Goal: Information Seeking & Learning: Learn about a topic

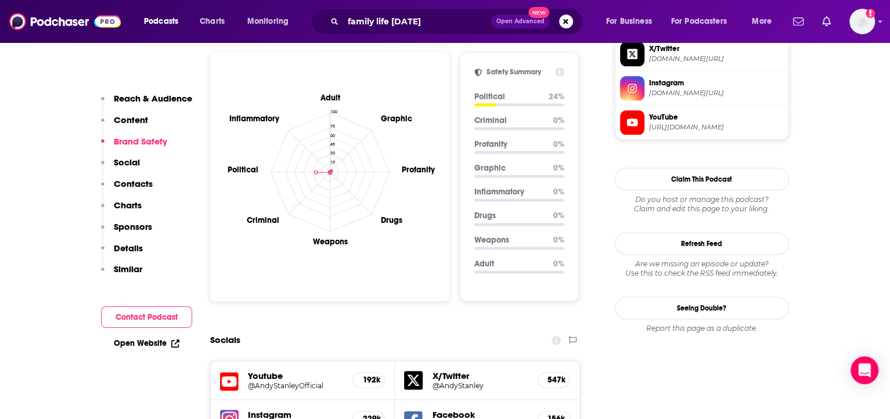
scroll to position [550, 0]
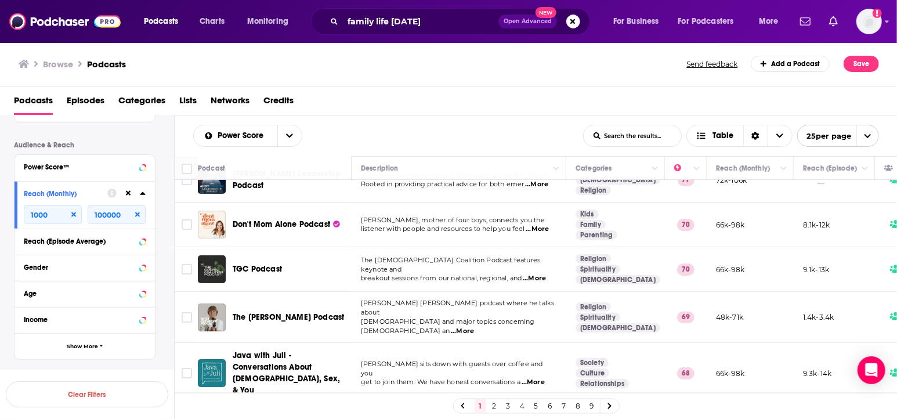
scroll to position [482, 0]
click at [106, 214] on input "100000" at bounding box center [117, 214] width 58 height 19
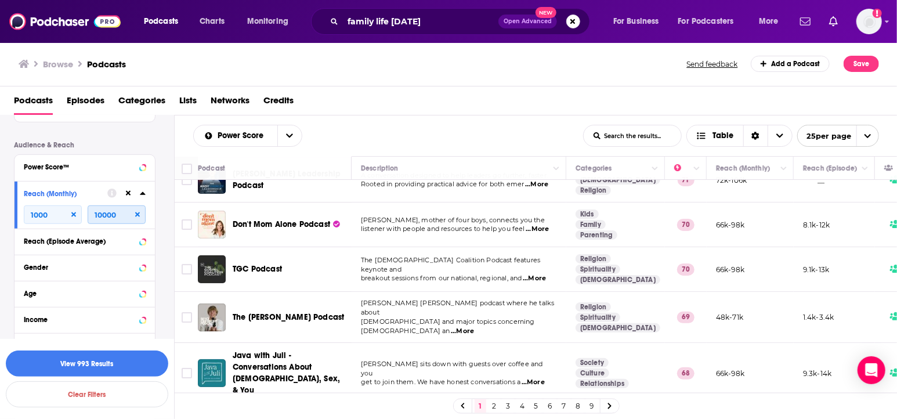
type input "10000"
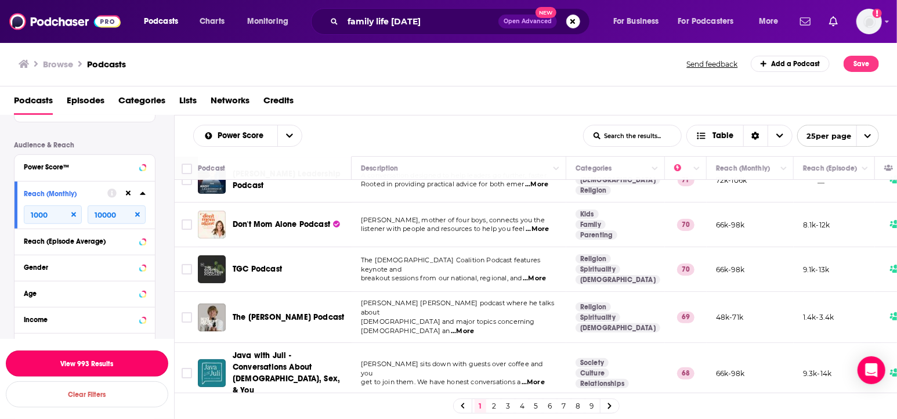
click at [96, 363] on button "View 993 Results" at bounding box center [87, 364] width 163 height 26
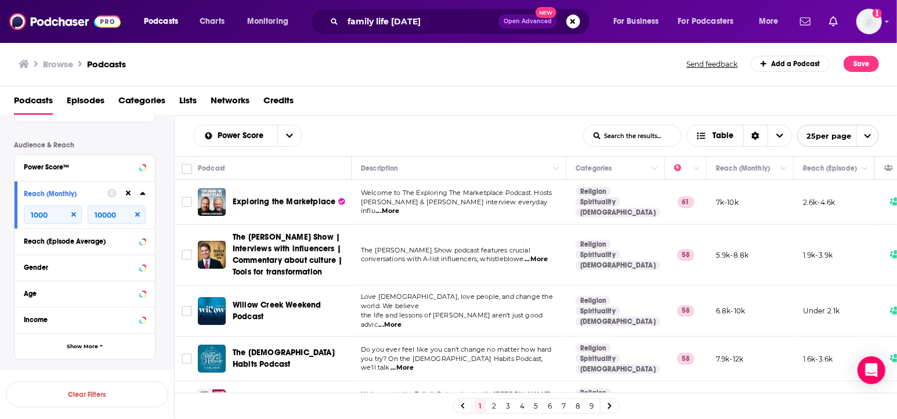
click at [399, 207] on span "...More" at bounding box center [387, 211] width 23 height 9
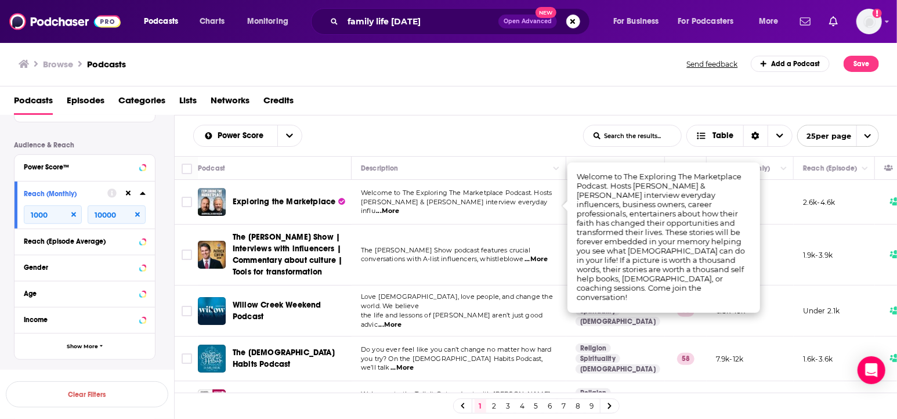
click at [514, 204] on span "[PERSON_NAME] & [PERSON_NAME] interview everyday influ" at bounding box center [454, 206] width 186 height 17
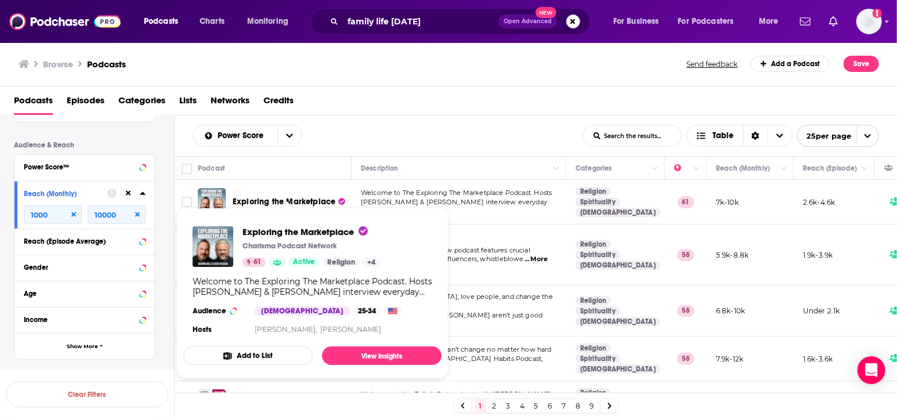
click at [275, 199] on span "Exploring the Marketplace" at bounding box center [284, 202] width 103 height 10
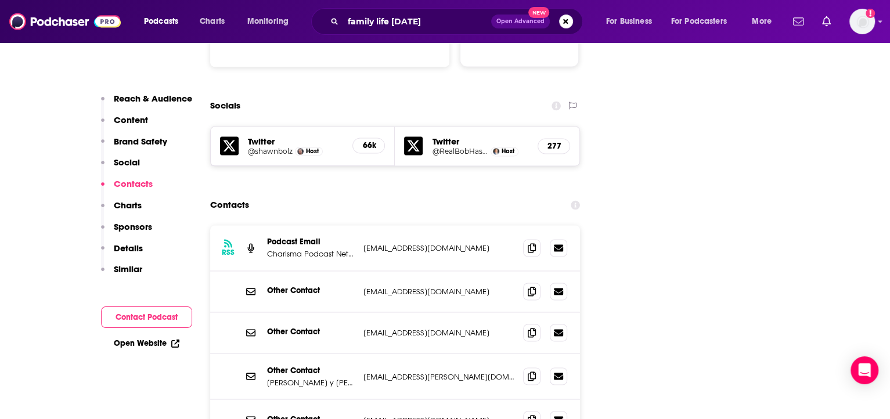
scroll to position [1292, 0]
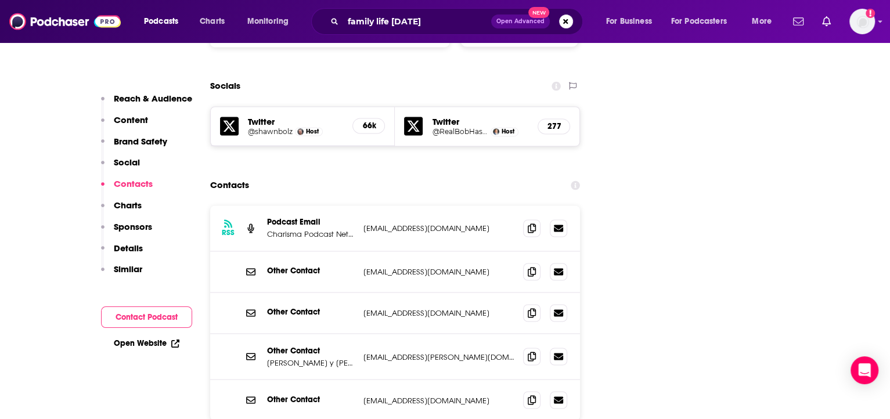
click at [369, 174] on section "Contacts RSS Podcast Email Charisma Podcast Network [EMAIL_ADDRESS][DOMAIN_NAME…" at bounding box center [395, 333] width 370 height 319
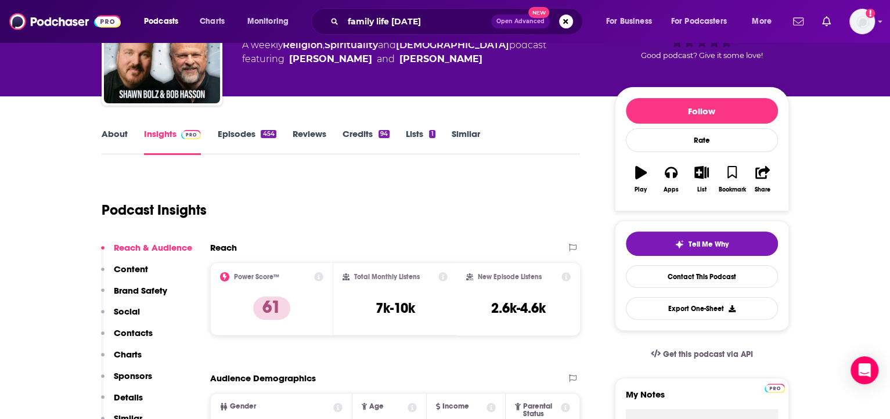
scroll to position [183, 0]
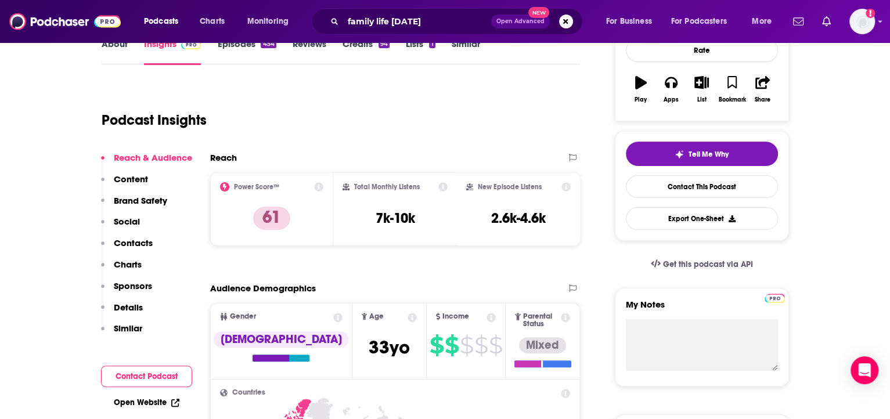
click at [123, 308] on p "Details" at bounding box center [128, 307] width 29 height 11
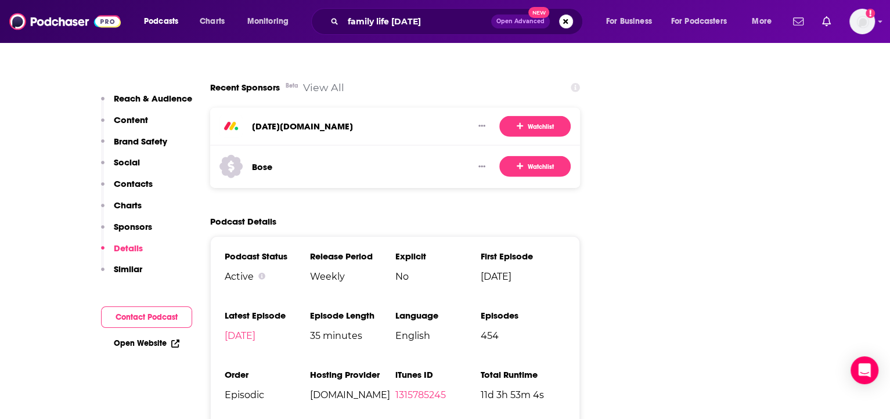
scroll to position [2018, 0]
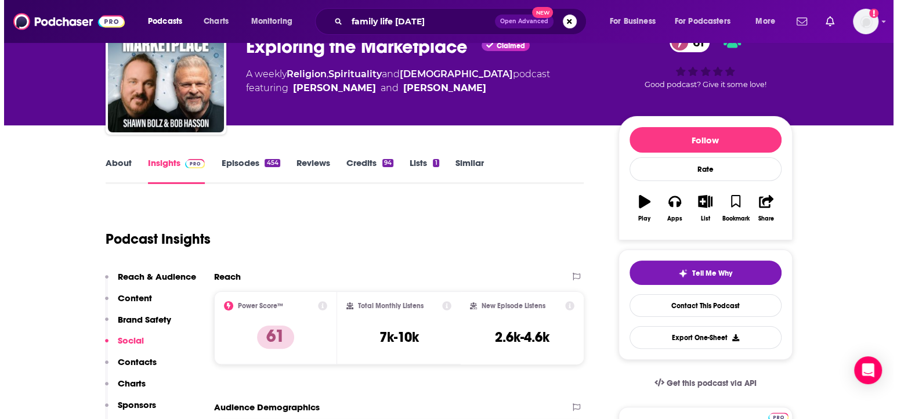
scroll to position [0, 0]
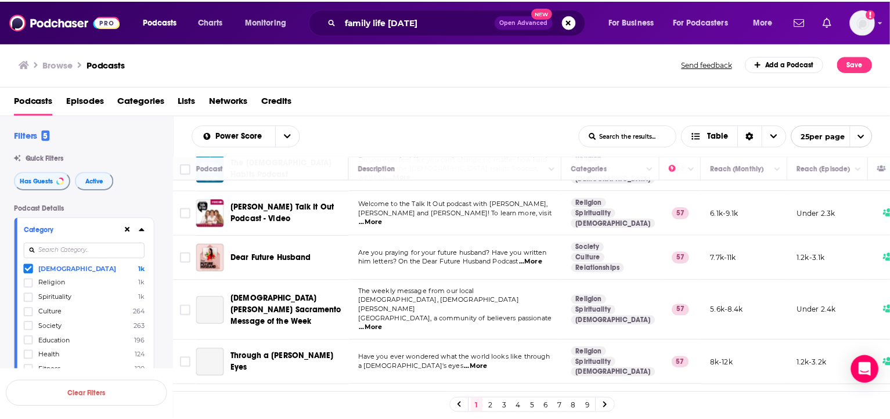
scroll to position [194, 0]
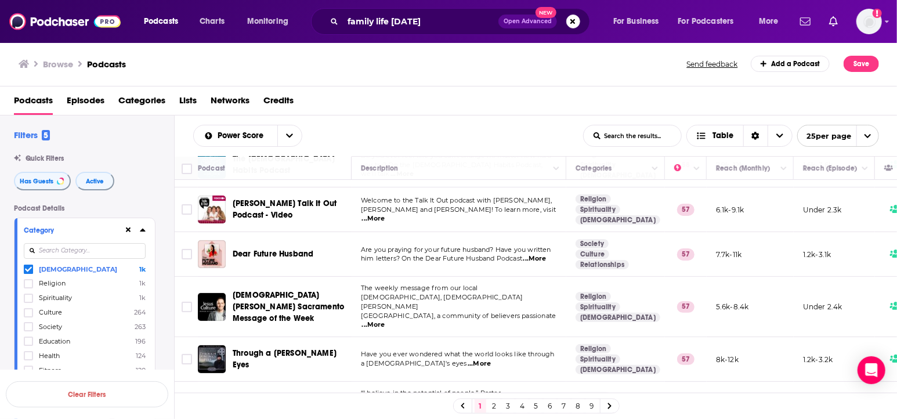
click at [537, 254] on span "...More" at bounding box center [535, 258] width 23 height 9
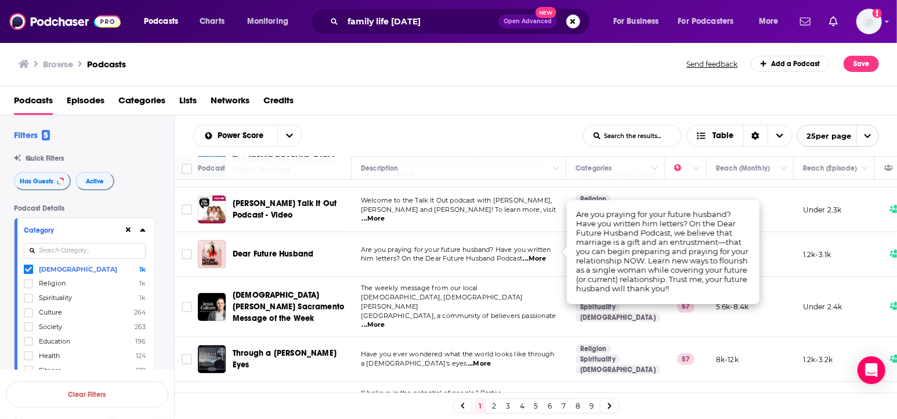
click at [479, 263] on td "Are you praying for your future husband? Have you written him letters? On the D…" at bounding box center [459, 254] width 215 height 45
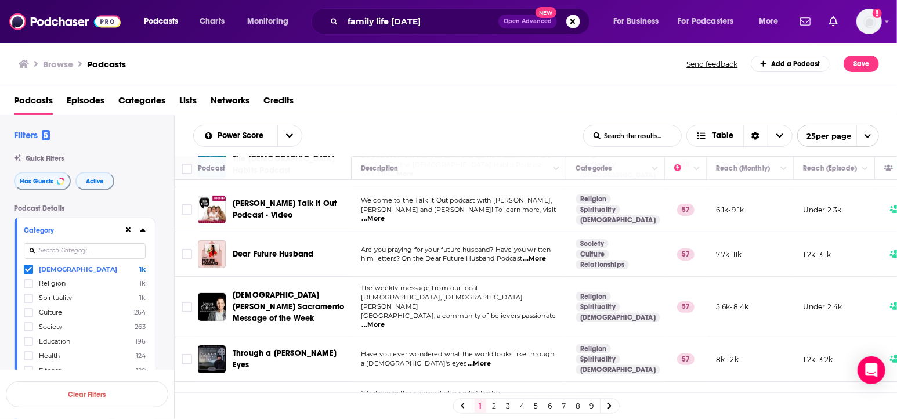
click at [265, 250] on span "Dear Future Husband" at bounding box center [273, 254] width 81 height 10
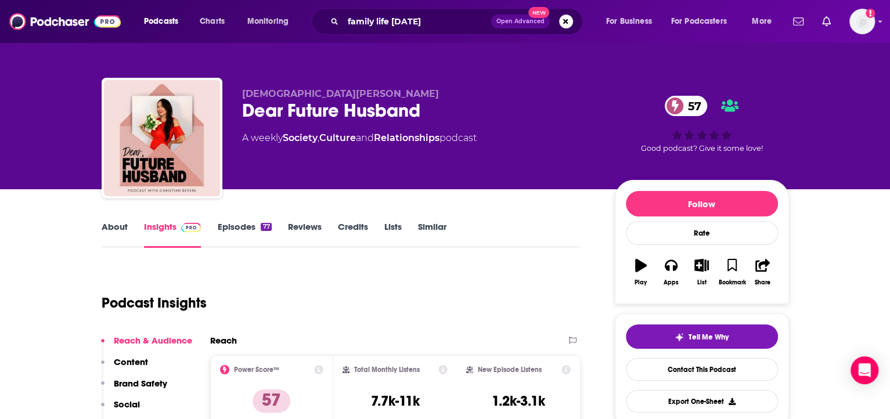
scroll to position [120, 0]
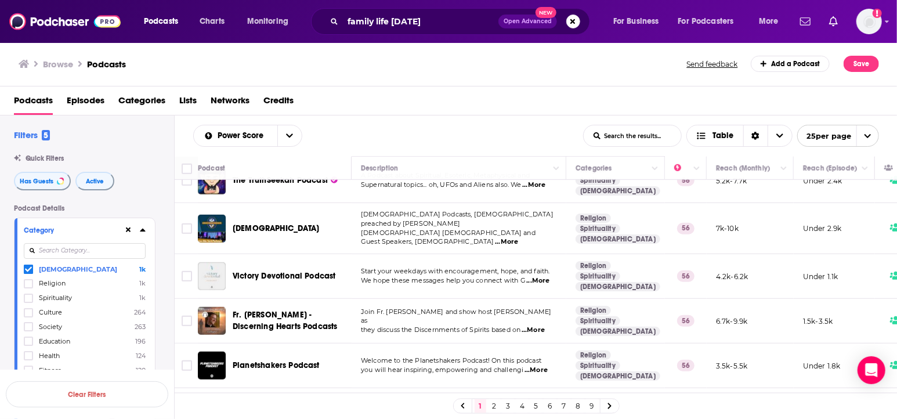
scroll to position [478, 0]
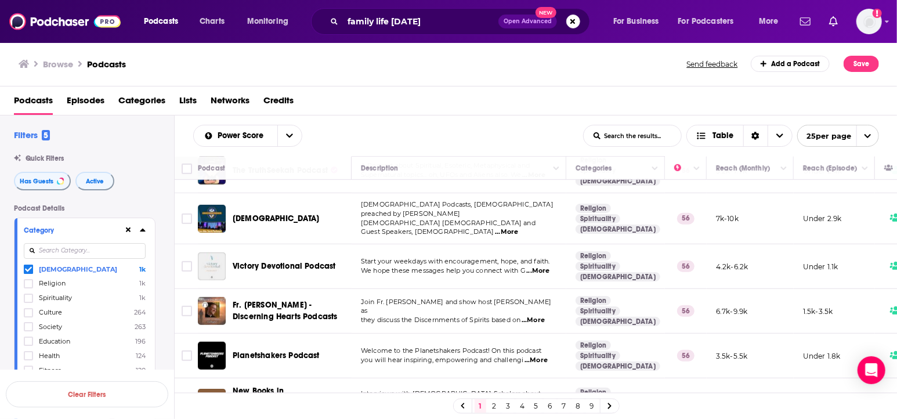
click at [529, 316] on span "...More" at bounding box center [533, 320] width 23 height 9
click at [486, 316] on p "they discuss the Discernments of Spirits based on ...More" at bounding box center [459, 320] width 196 height 9
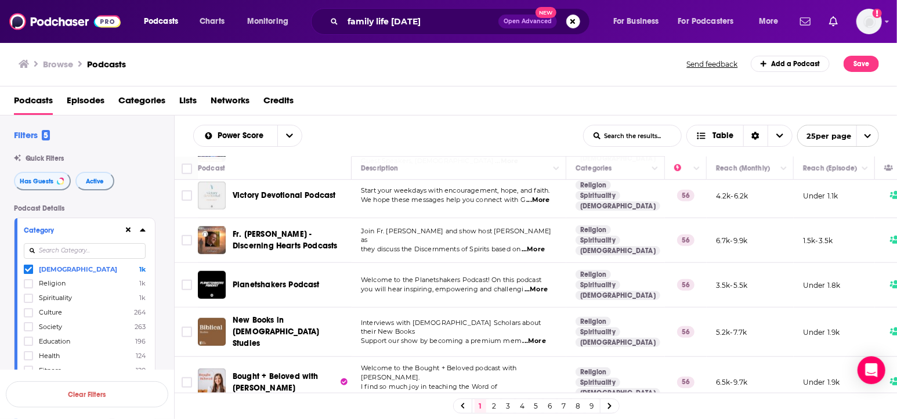
scroll to position [565, 0]
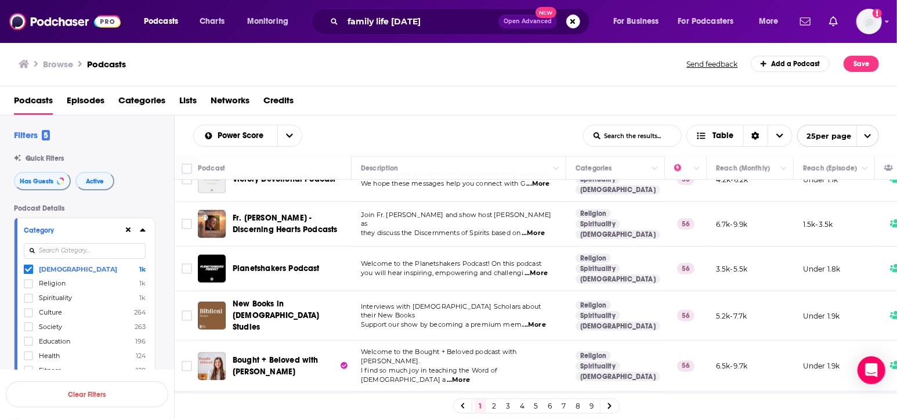
click at [470, 376] on span "...More" at bounding box center [458, 380] width 23 height 9
click at [505, 348] on span "Welcome to the Bought + Beloved podcast with [PERSON_NAME]." at bounding box center [439, 356] width 156 height 17
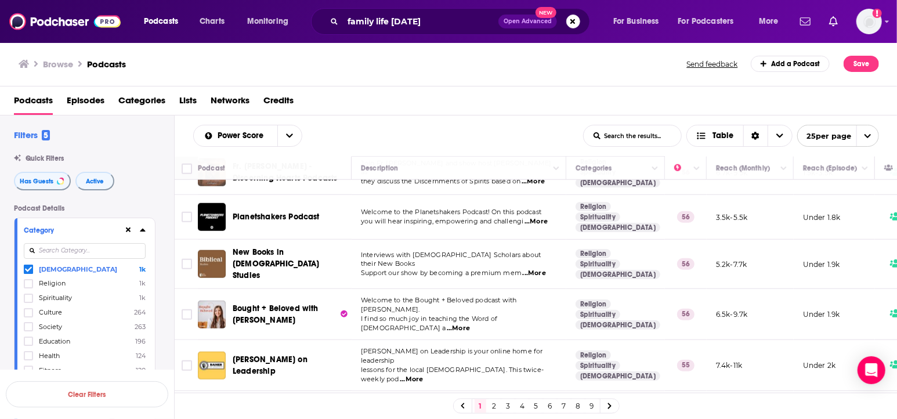
scroll to position [639, 0]
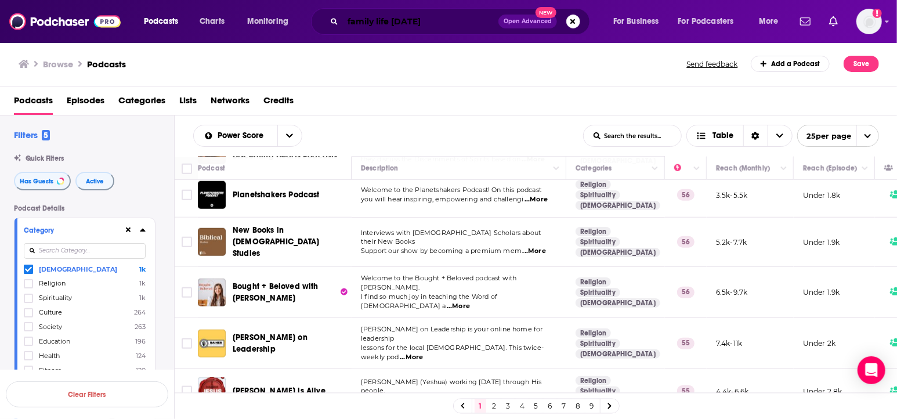
click at [367, 16] on input "family life [DATE]" at bounding box center [421, 21] width 156 height 19
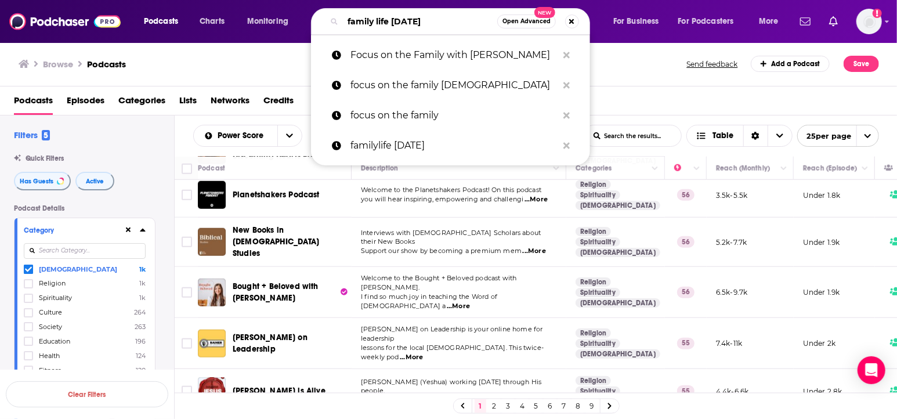
click at [367, 16] on input "family life [DATE]" at bounding box center [420, 21] width 154 height 19
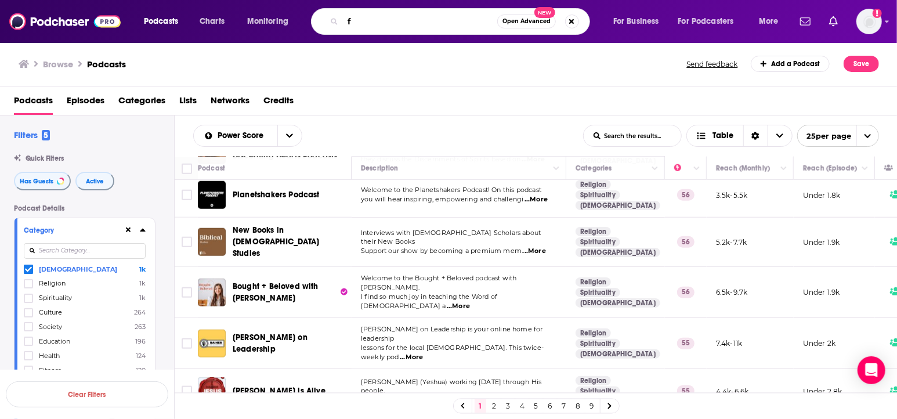
type input "family life [DATE]"
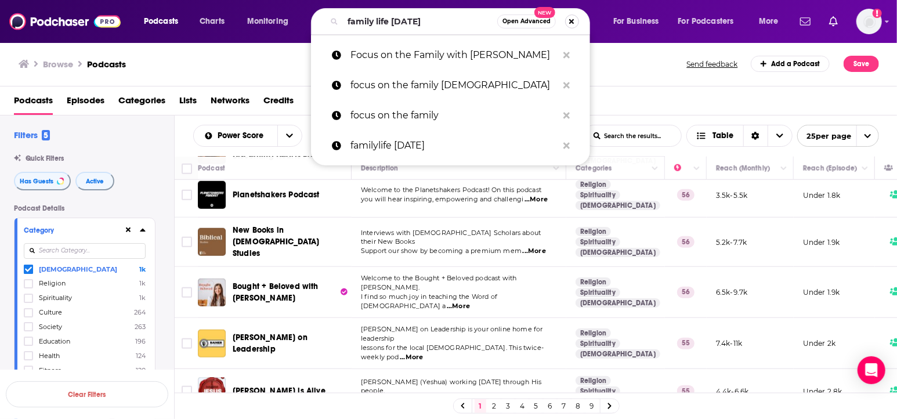
click at [569, 21] on button "Search podcasts, credits, & more..." at bounding box center [572, 22] width 14 height 14
click at [607, 53] on div "Browse Podcasts Send feedback Add a Podcast Save" at bounding box center [449, 64] width 898 height 45
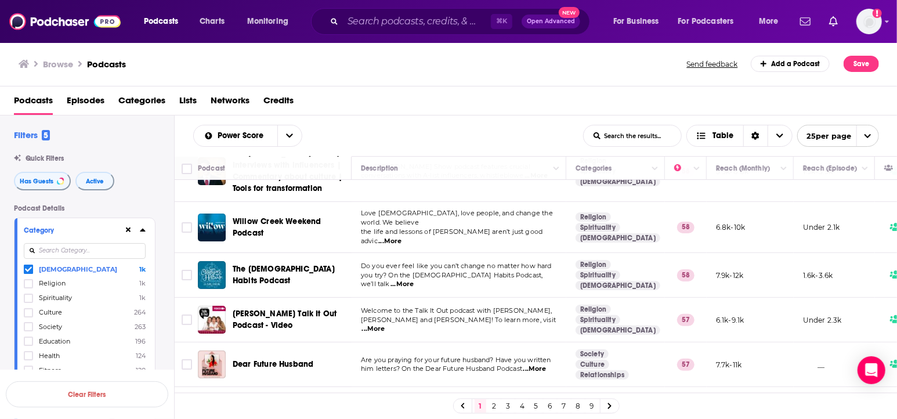
scroll to position [0, 0]
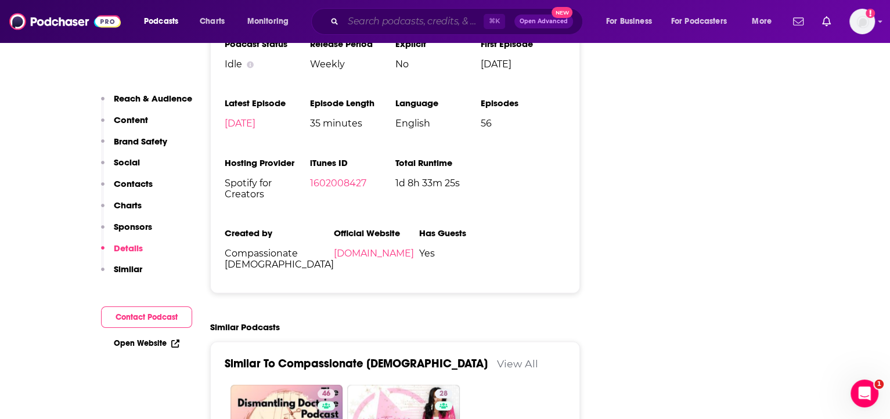
click at [405, 26] on input "Search podcasts, credits, & more..." at bounding box center [413, 21] width 140 height 19
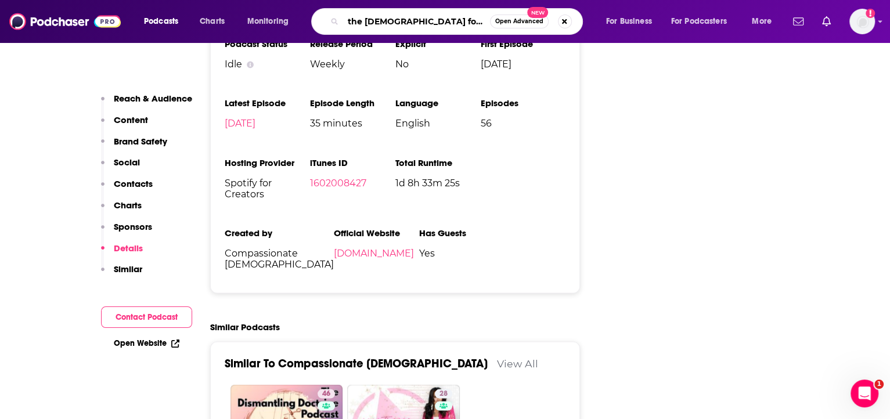
type input "the bible for normal people"
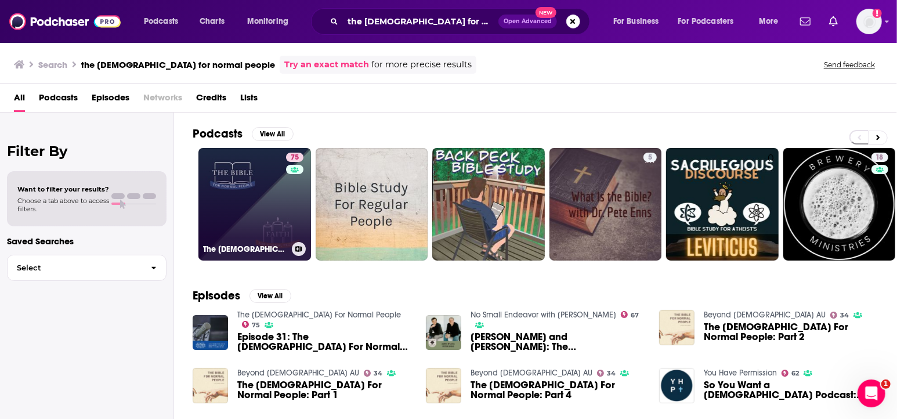
click at [252, 192] on link "75 The Bible For Normal People" at bounding box center [254, 204] width 113 height 113
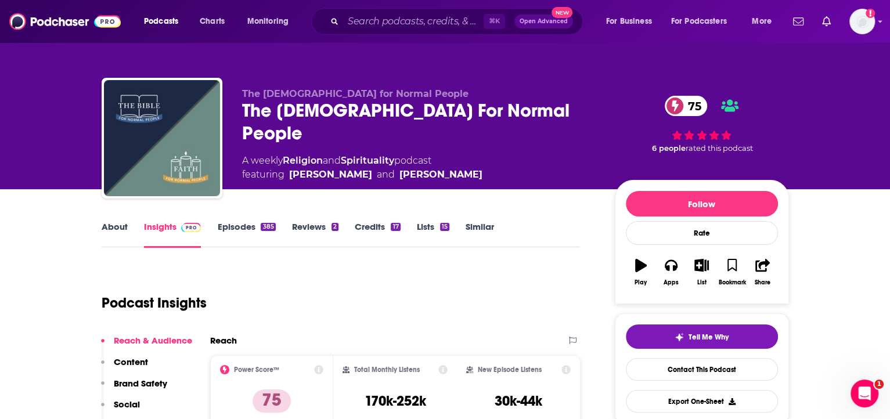
click at [123, 227] on link "About" at bounding box center [115, 234] width 26 height 27
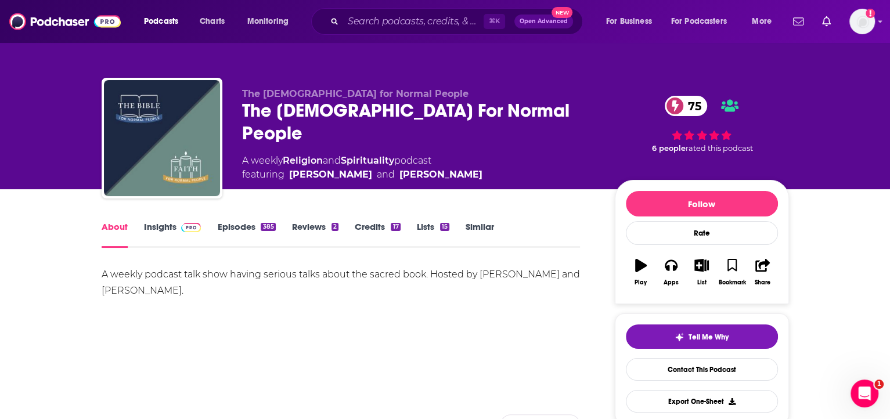
click at [168, 228] on link "Insights" at bounding box center [172, 234] width 57 height 27
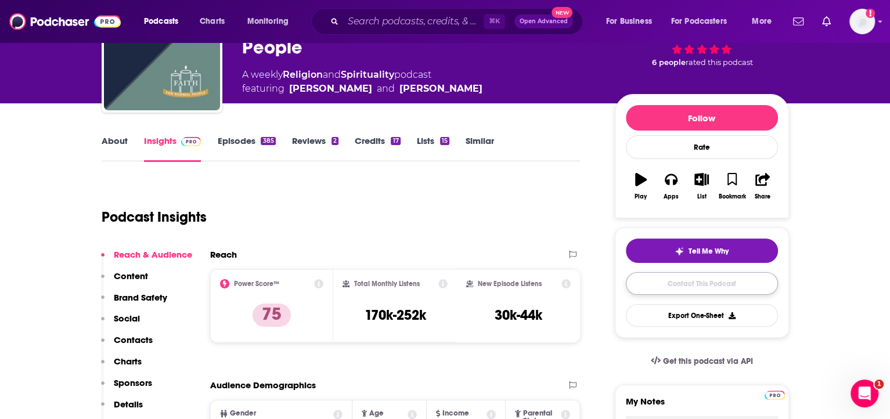
click at [640, 282] on link "Contact This Podcast" at bounding box center [702, 283] width 152 height 23
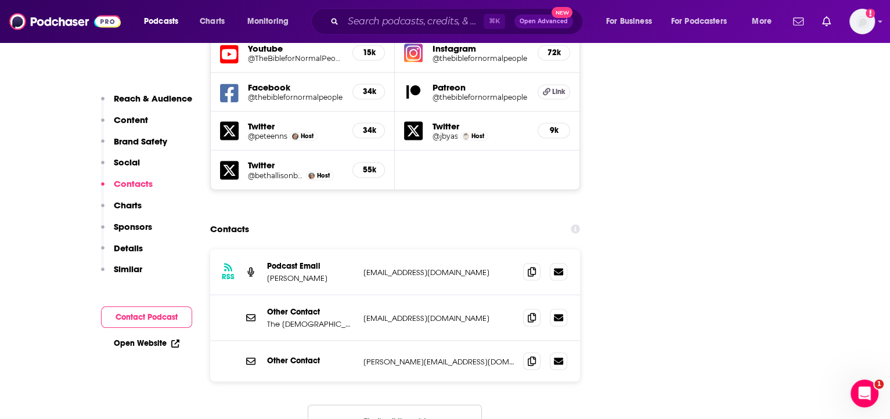
scroll to position [1416, 0]
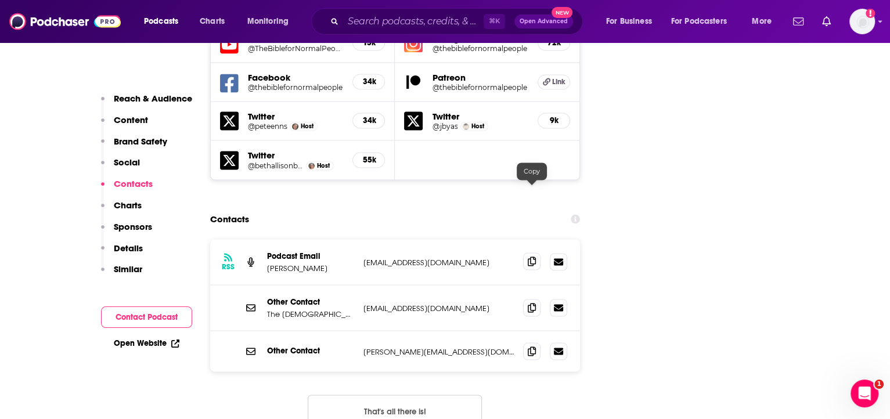
click at [527, 252] on span at bounding box center [531, 260] width 17 height 17
click at [454, 208] on div "Contacts" at bounding box center [395, 219] width 370 height 22
click at [151, 342] on link "Open Website" at bounding box center [147, 343] width 66 height 10
click at [534, 257] on icon at bounding box center [532, 261] width 8 height 9
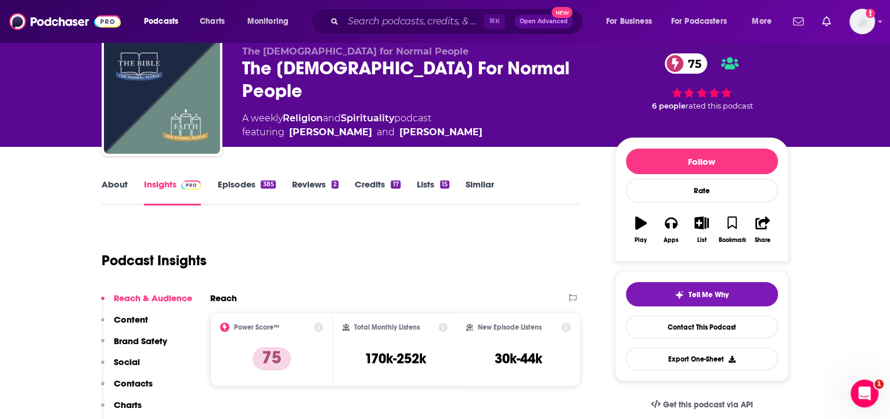
scroll to position [50, 0]
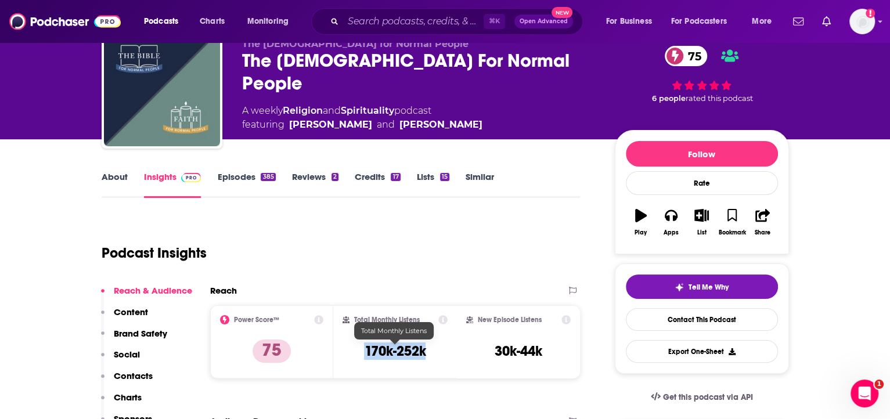
drag, startPoint x: 362, startPoint y: 350, endPoint x: 436, endPoint y: 351, distance: 73.7
click at [436, 351] on div "Total Monthly Listens 170k-252k" at bounding box center [394, 341] width 105 height 53
copy h3 "170k-252k"
click at [421, 289] on div "Reach" at bounding box center [383, 290] width 346 height 11
click at [432, 25] on input "Search podcasts, credits, & more..." at bounding box center [413, 21] width 140 height 19
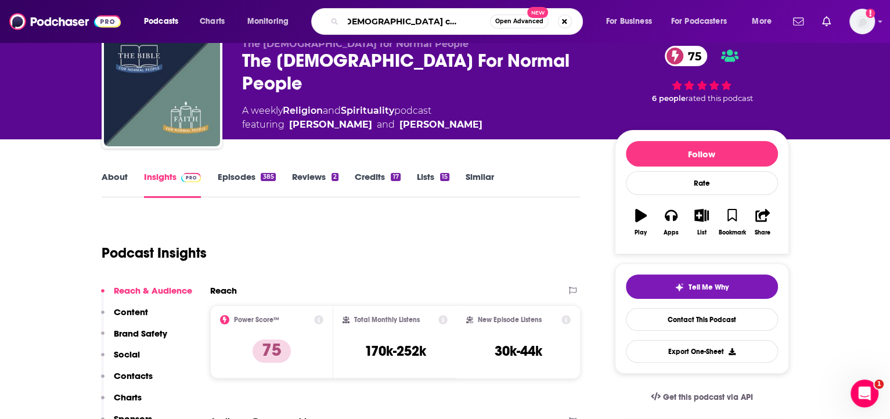
type input "the christian century podcast: inspired"
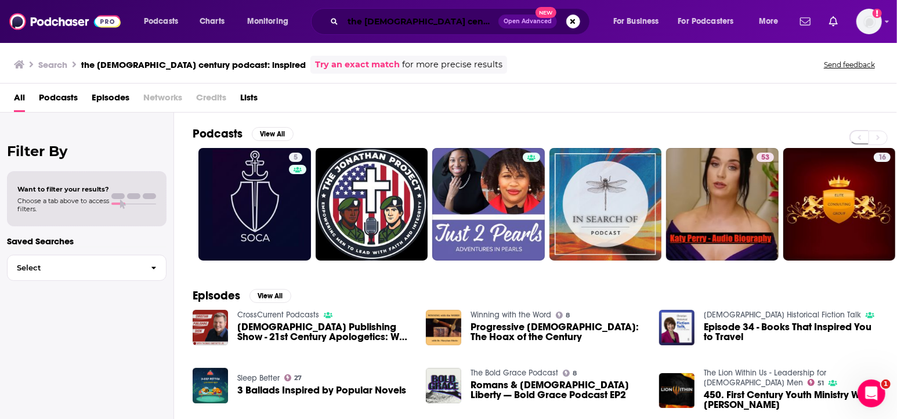
click at [437, 23] on input "the christian century podcast: inspired" at bounding box center [421, 21] width 156 height 19
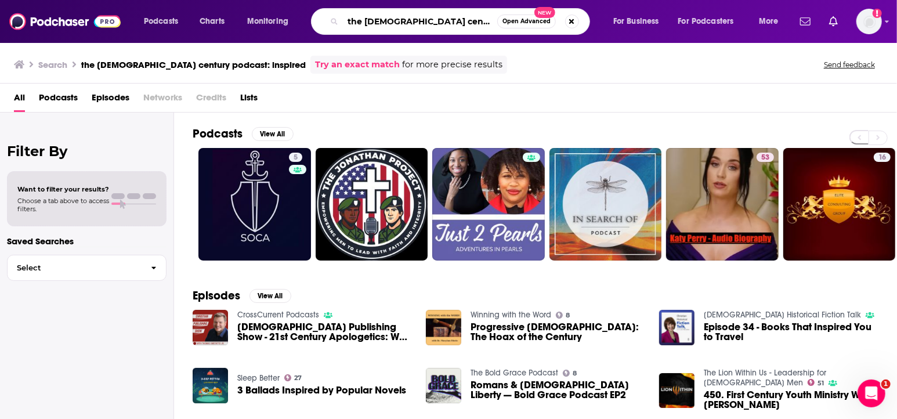
click at [437, 23] on input "the christian century podcast: inspired" at bounding box center [420, 21] width 154 height 19
type input "the liturgists podcast"
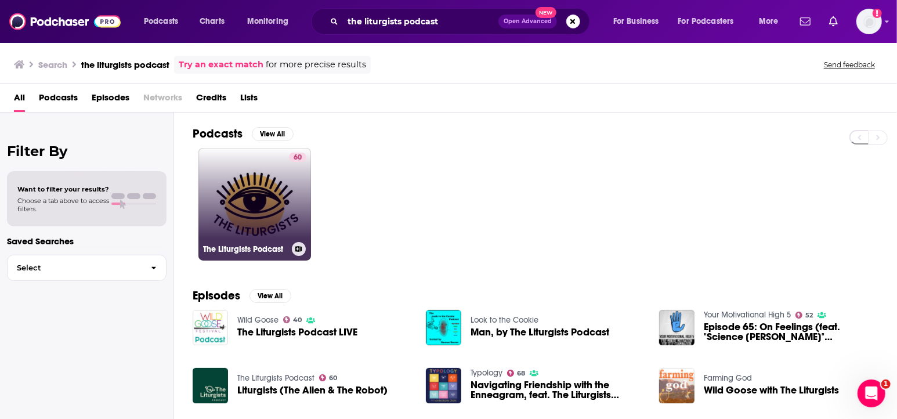
click at [239, 200] on link "60 The Liturgists Podcast" at bounding box center [254, 204] width 113 height 113
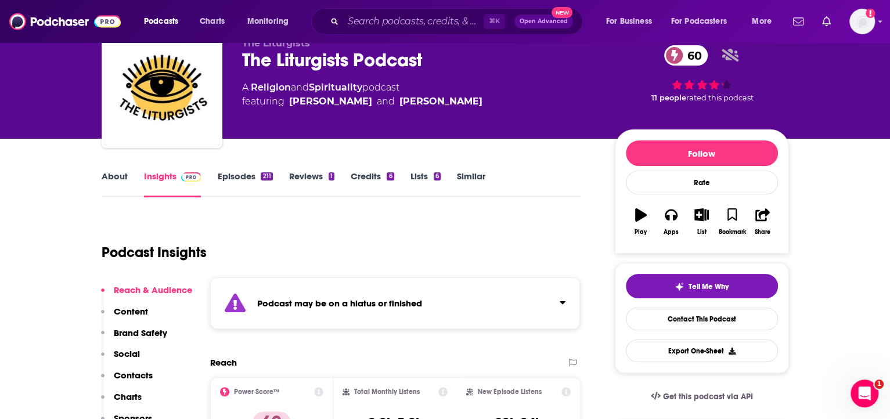
scroll to position [61, 0]
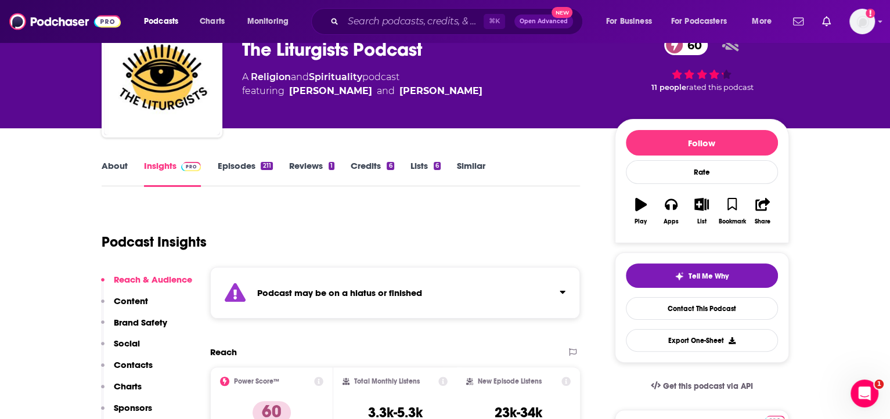
click at [387, 292] on strong "Podcast may be on a hiatus or finished" at bounding box center [339, 292] width 165 height 11
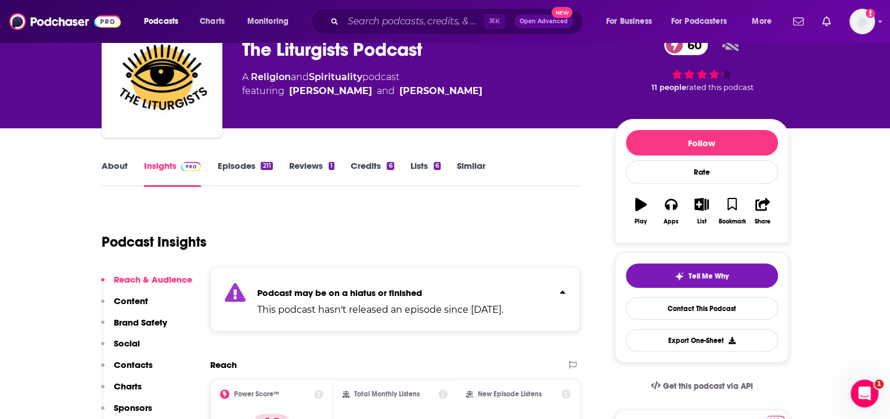
click at [388, 291] on strong "Podcast may be on a hiatus or finished" at bounding box center [339, 292] width 165 height 11
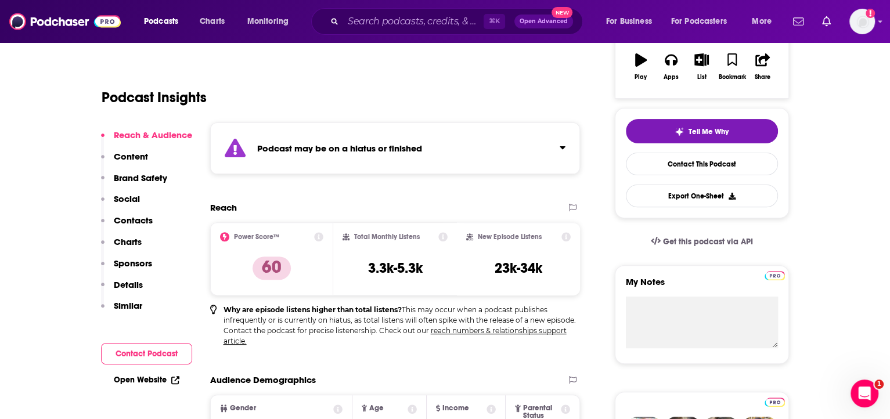
scroll to position [210, 0]
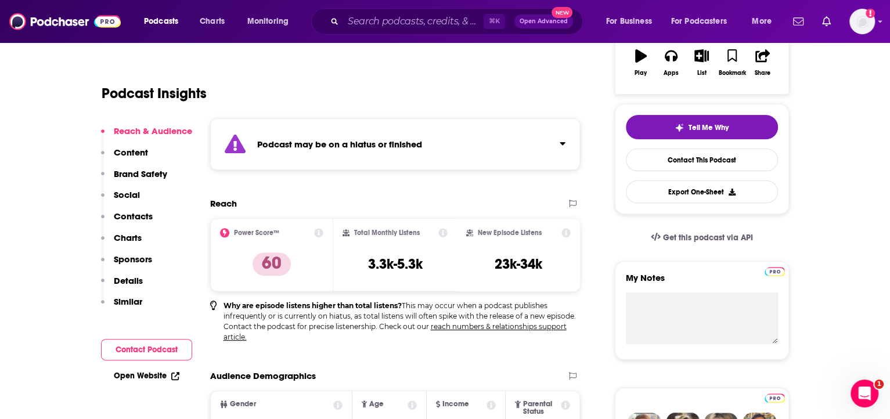
click at [147, 376] on link "Open Website" at bounding box center [147, 376] width 66 height 10
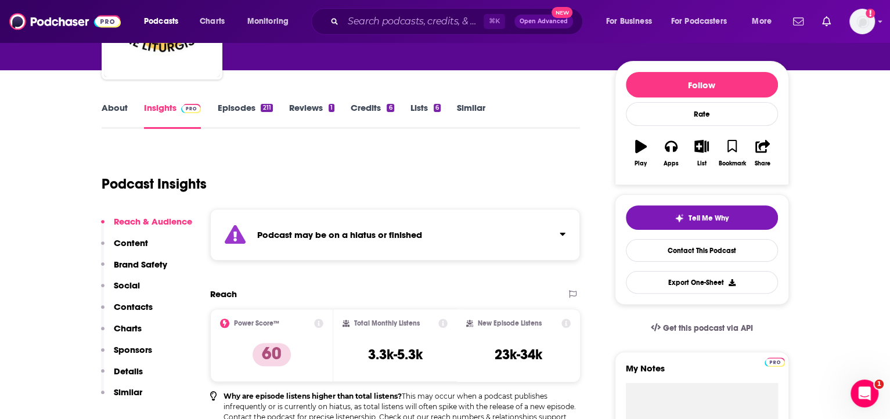
scroll to position [232, 0]
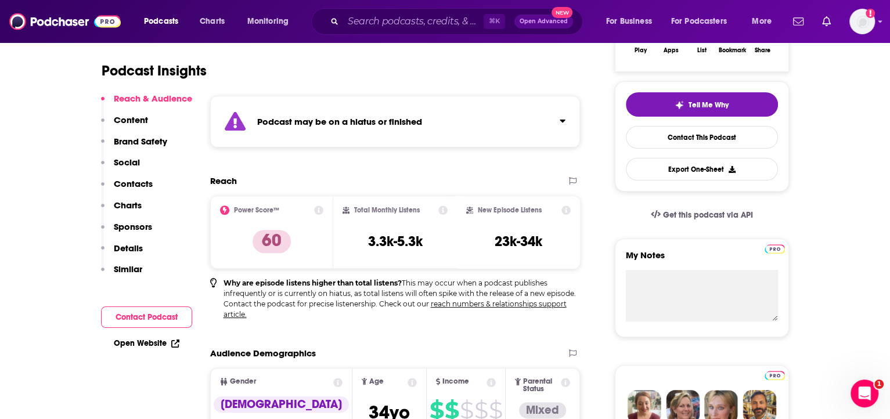
click at [407, 74] on div "Podcast Insights" at bounding box center [337, 63] width 470 height 59
